Goal: Communication & Community: Answer question/provide support

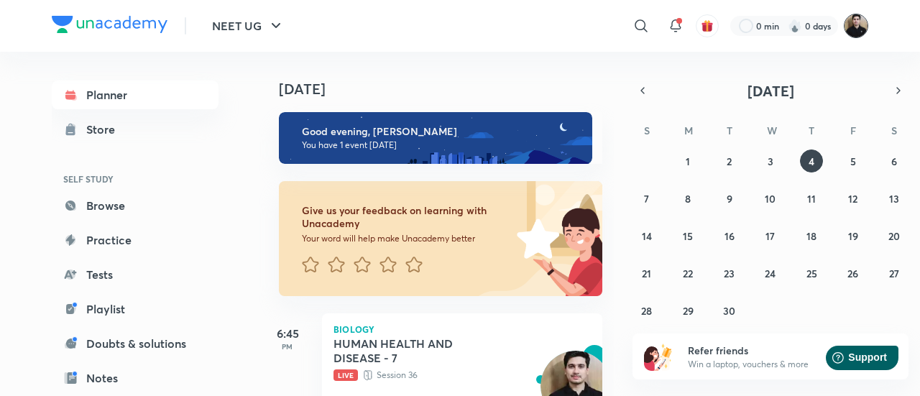
click at [854, 34] on img at bounding box center [855, 26] width 24 height 24
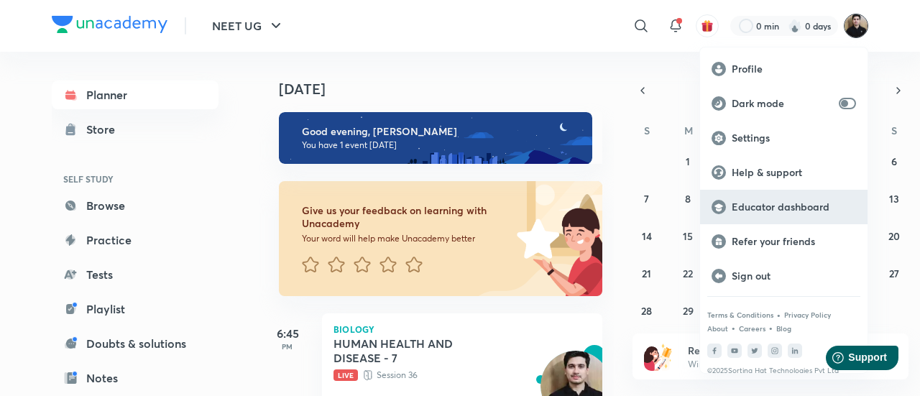
click at [770, 207] on p "Educator dashboard" at bounding box center [793, 206] width 124 height 13
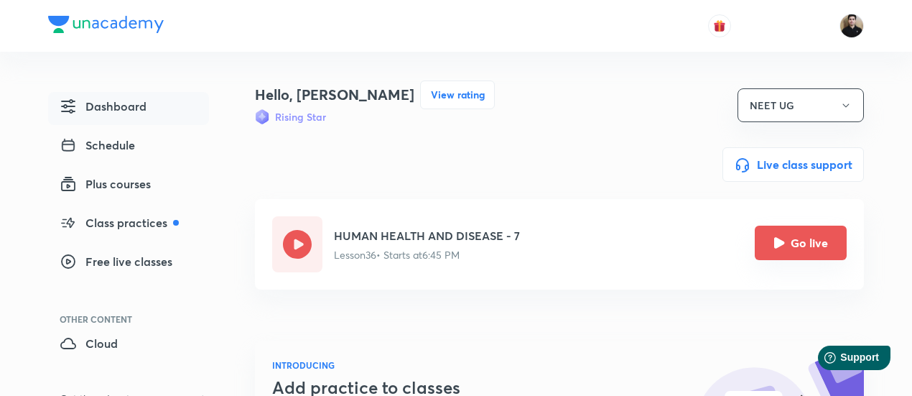
click at [774, 246] on icon "Go live" at bounding box center [779, 242] width 11 height 11
